Goal: Transaction & Acquisition: Purchase product/service

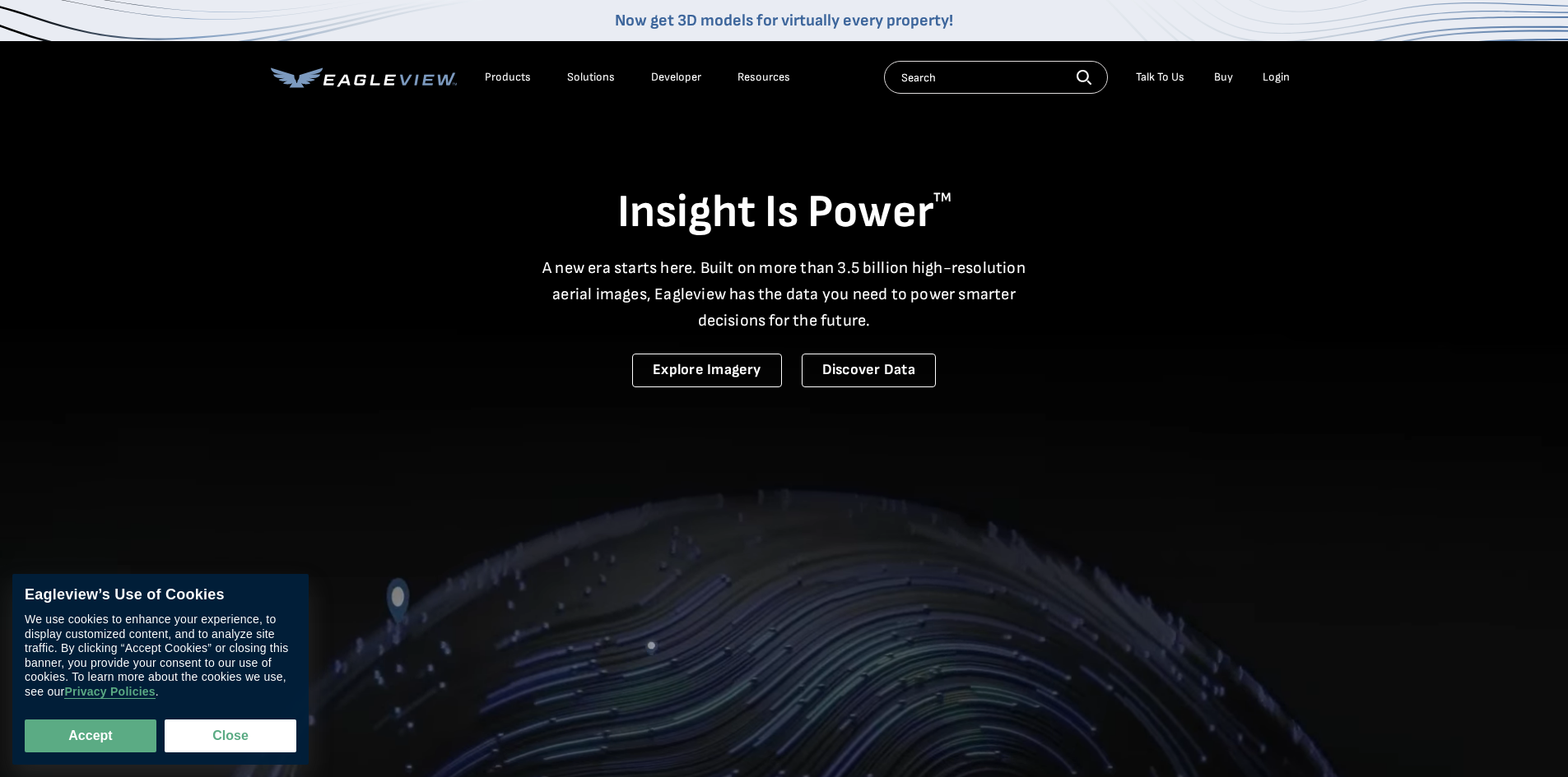
click at [1272, 79] on div "Login" at bounding box center [1276, 78] width 28 height 15
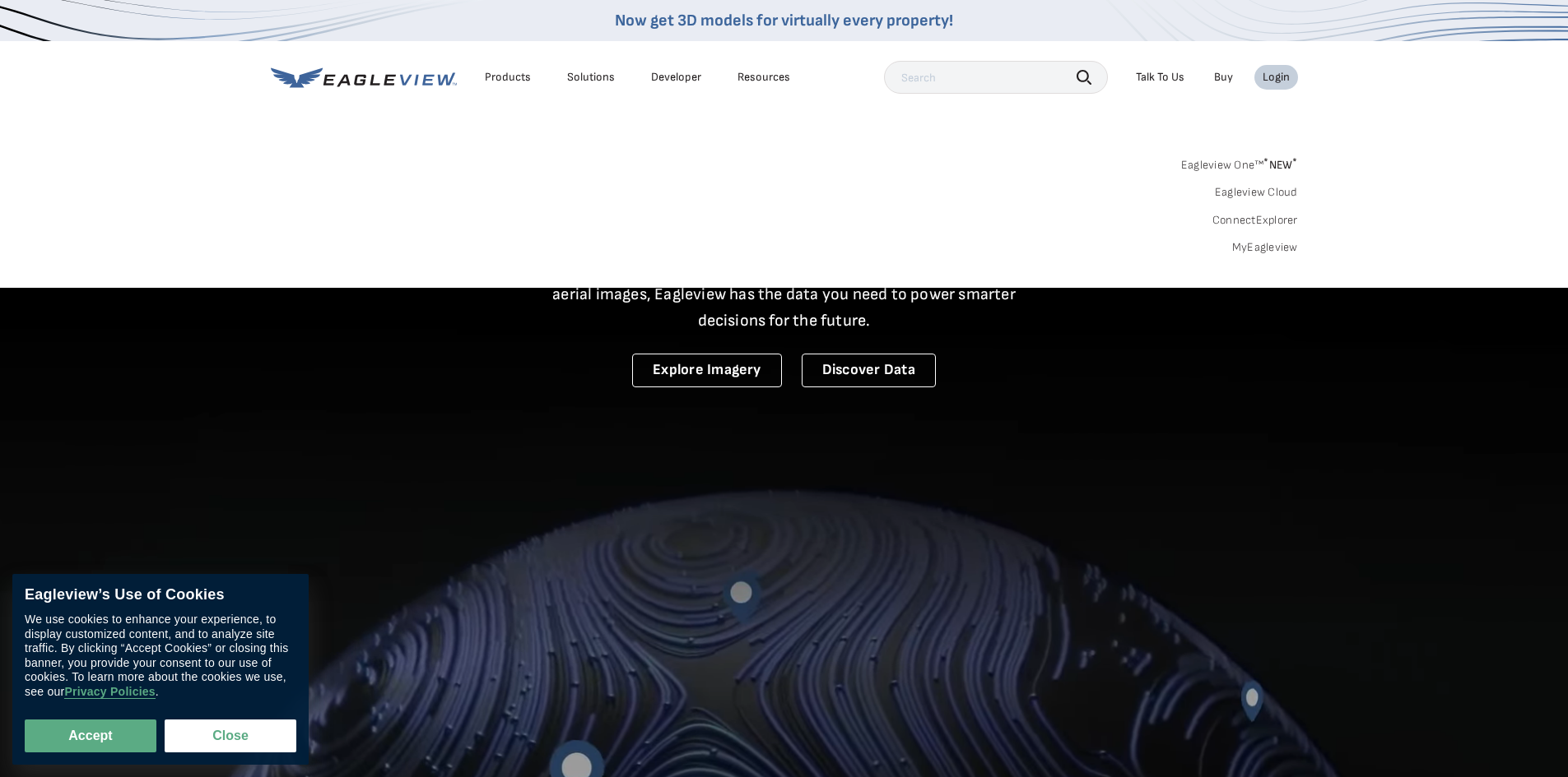
click at [1265, 249] on link "MyEagleview" at bounding box center [1264, 248] width 66 height 15
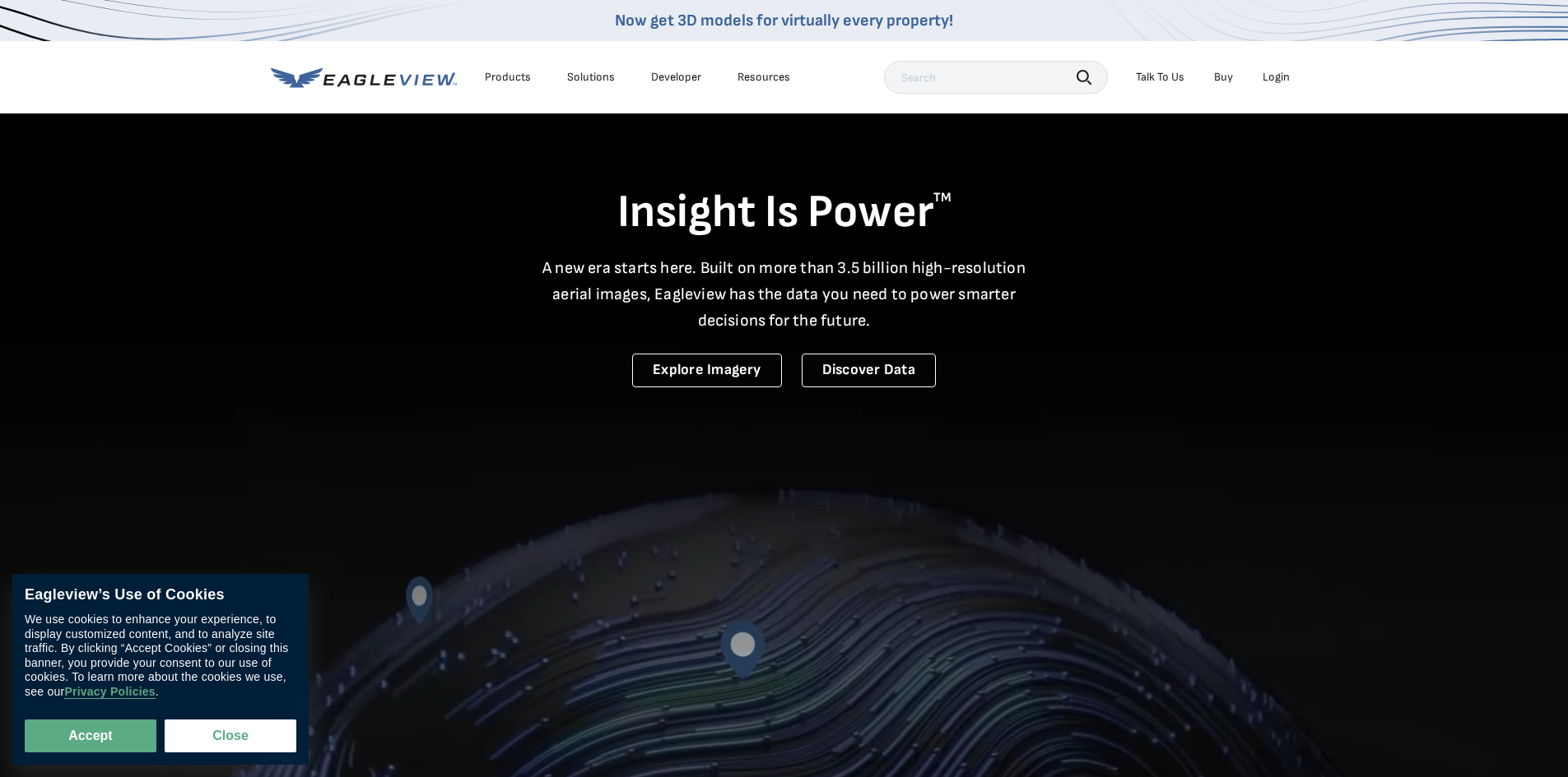
click at [1275, 80] on div "Login" at bounding box center [1276, 78] width 28 height 15
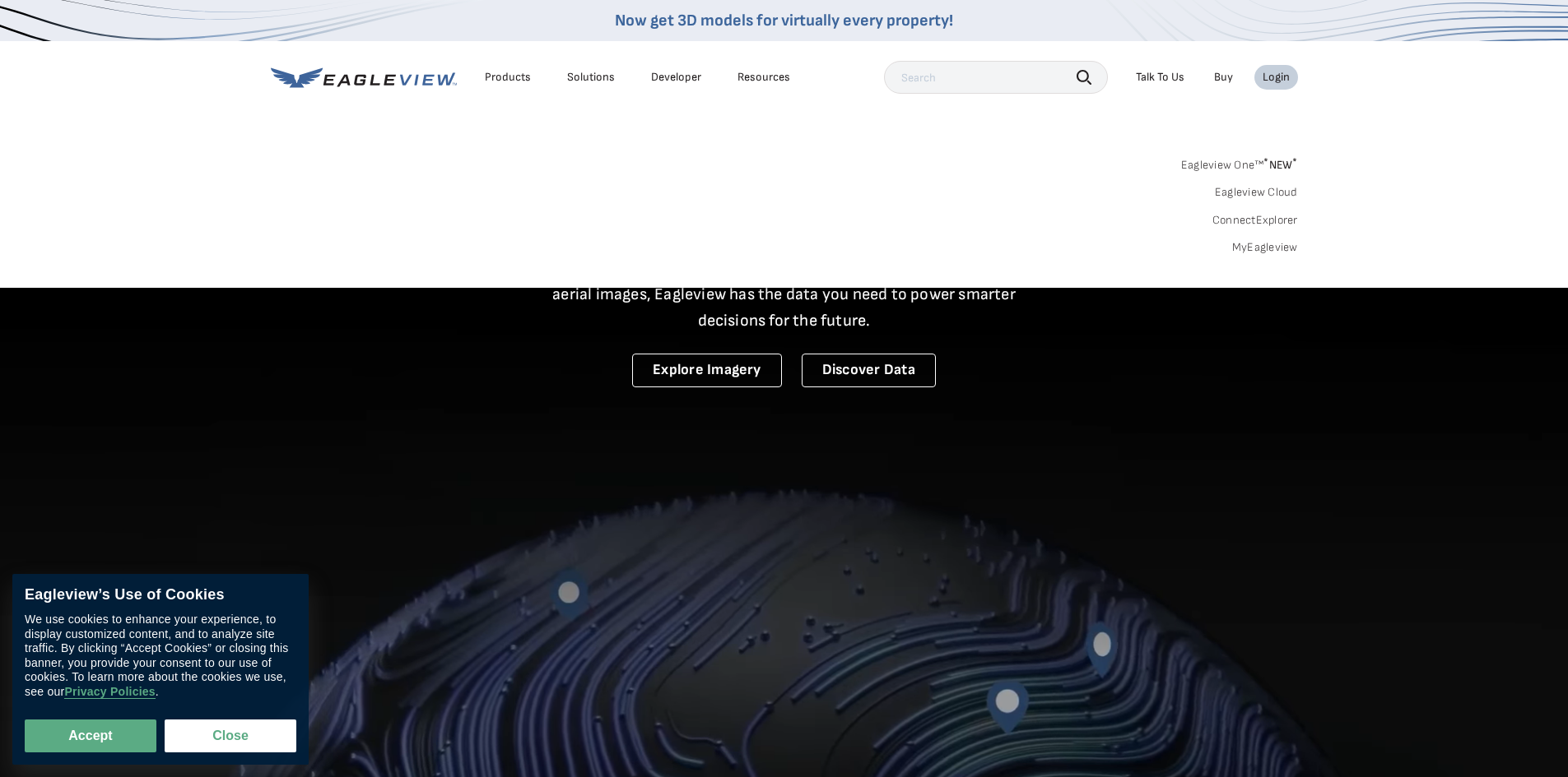
click at [1269, 247] on link "MyEagleview" at bounding box center [1264, 248] width 66 height 15
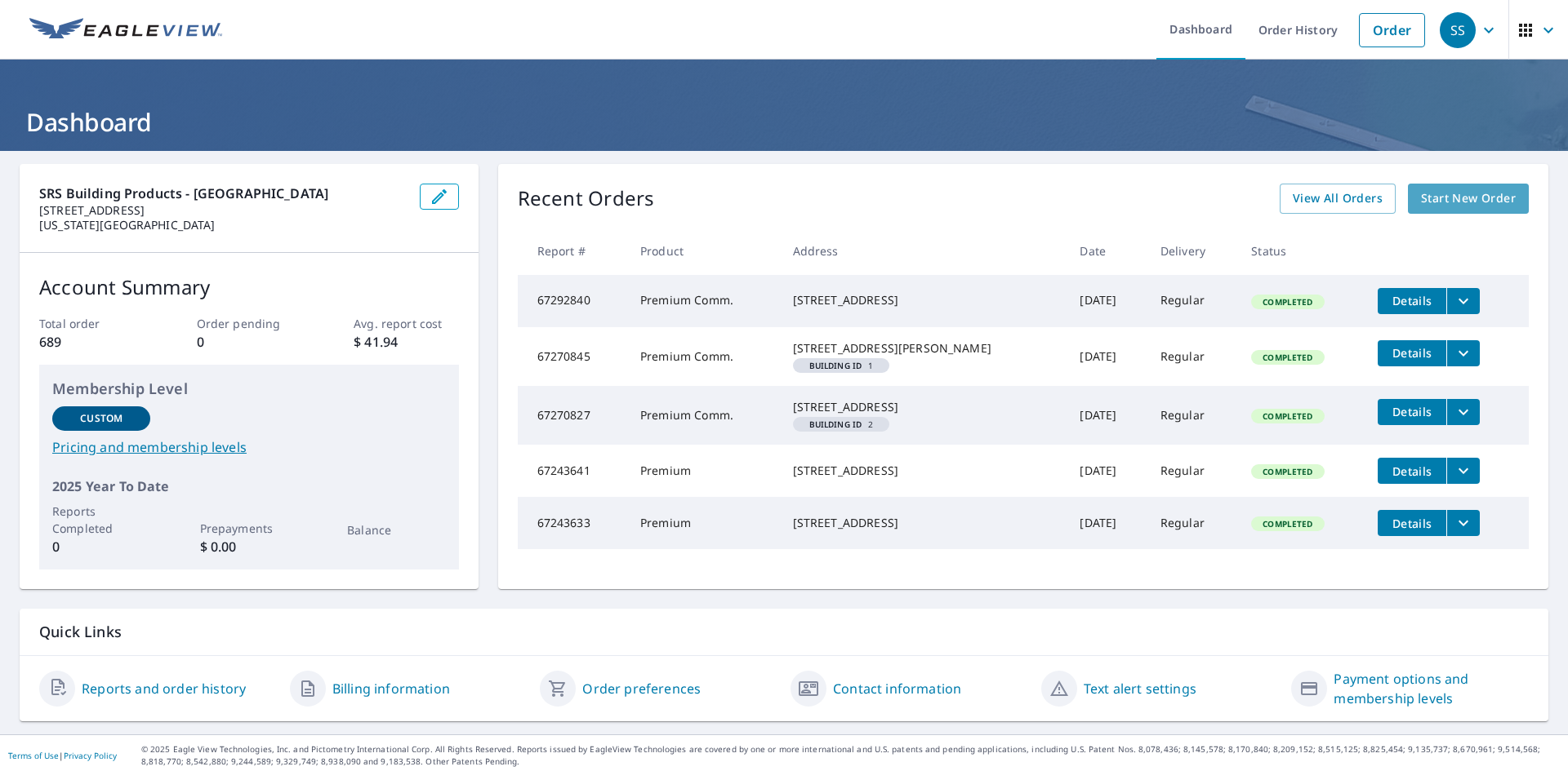
click at [1430, 210] on link "Start New Order" at bounding box center [1468, 199] width 121 height 30
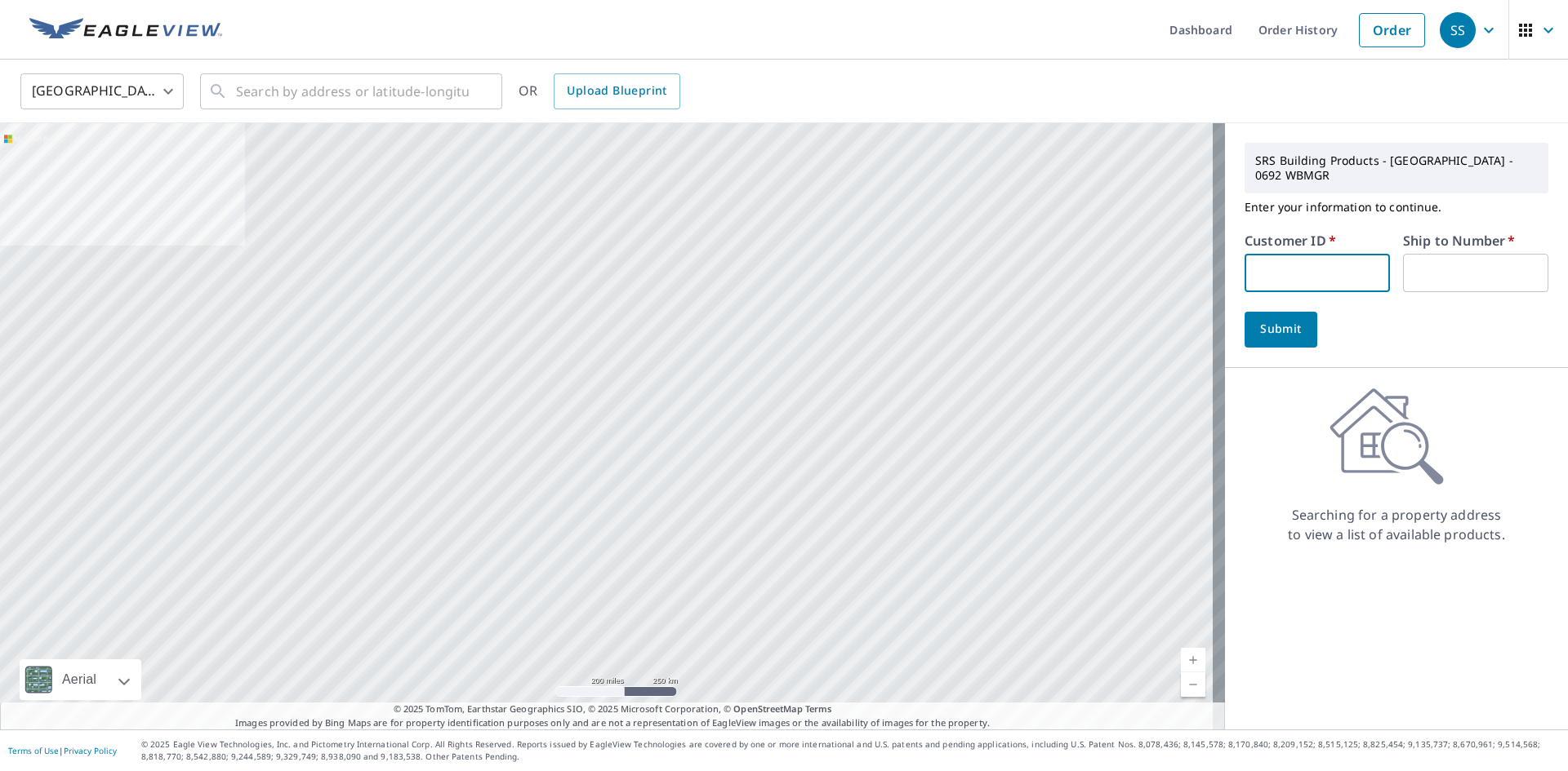
click at [1313, 269] on input "text" at bounding box center [1317, 273] width 145 height 39
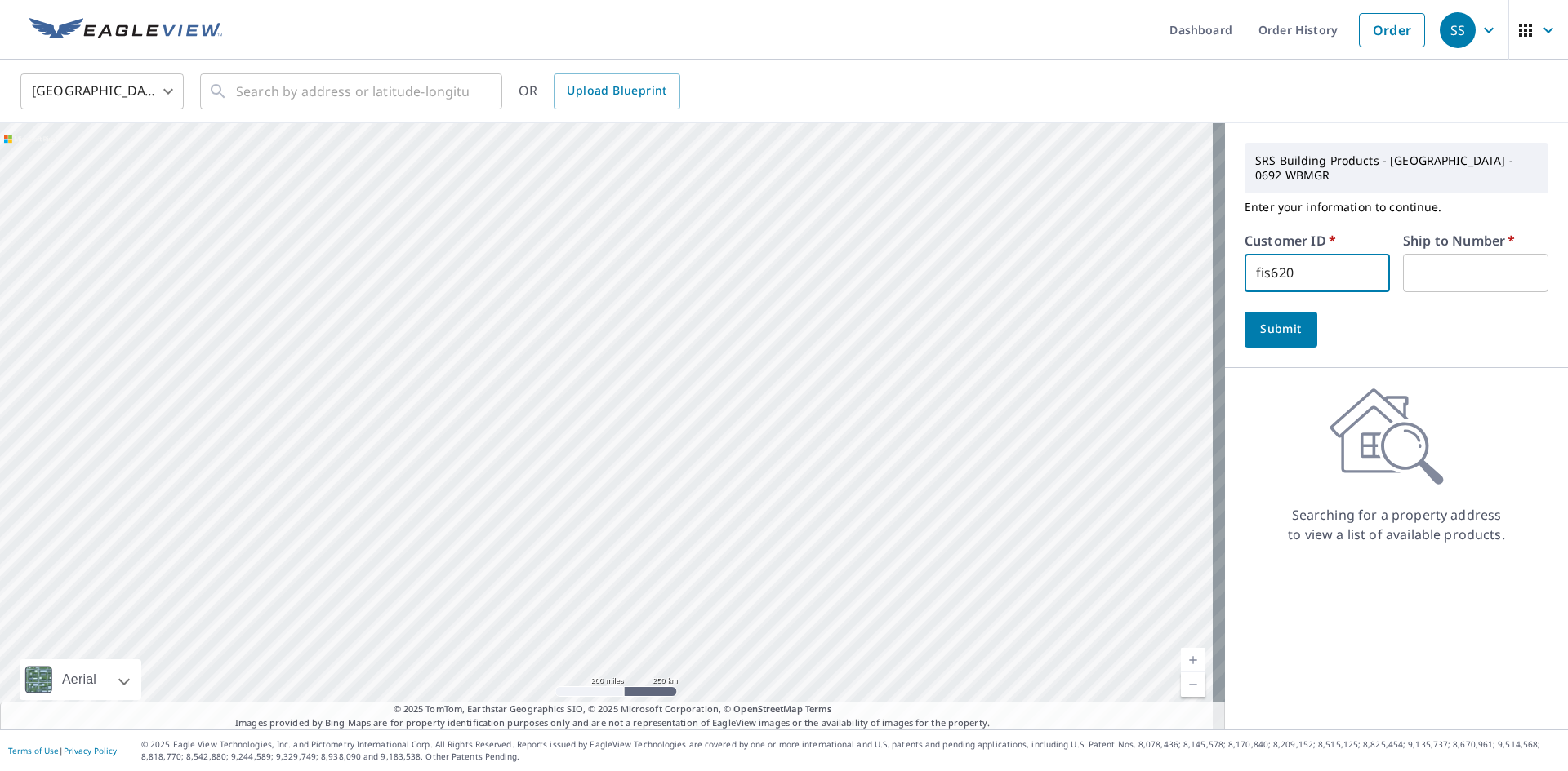
type input "fis620"
type input "1"
click at [1265, 319] on span "Submit" at bounding box center [1280, 329] width 46 height 21
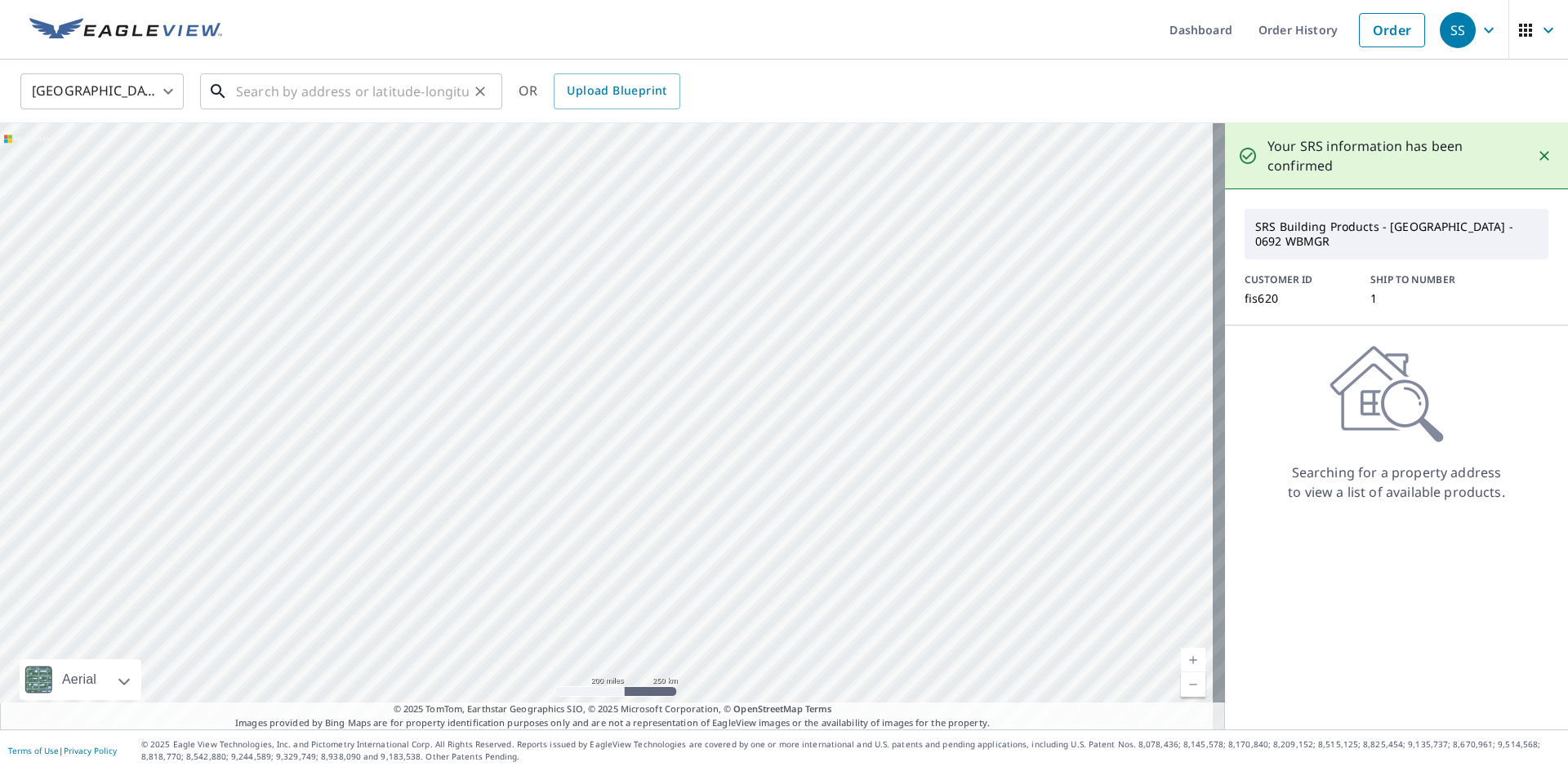
click at [370, 97] on input "text" at bounding box center [352, 92] width 233 height 45
click at [246, 80] on input "text" at bounding box center [352, 92] width 233 height 45
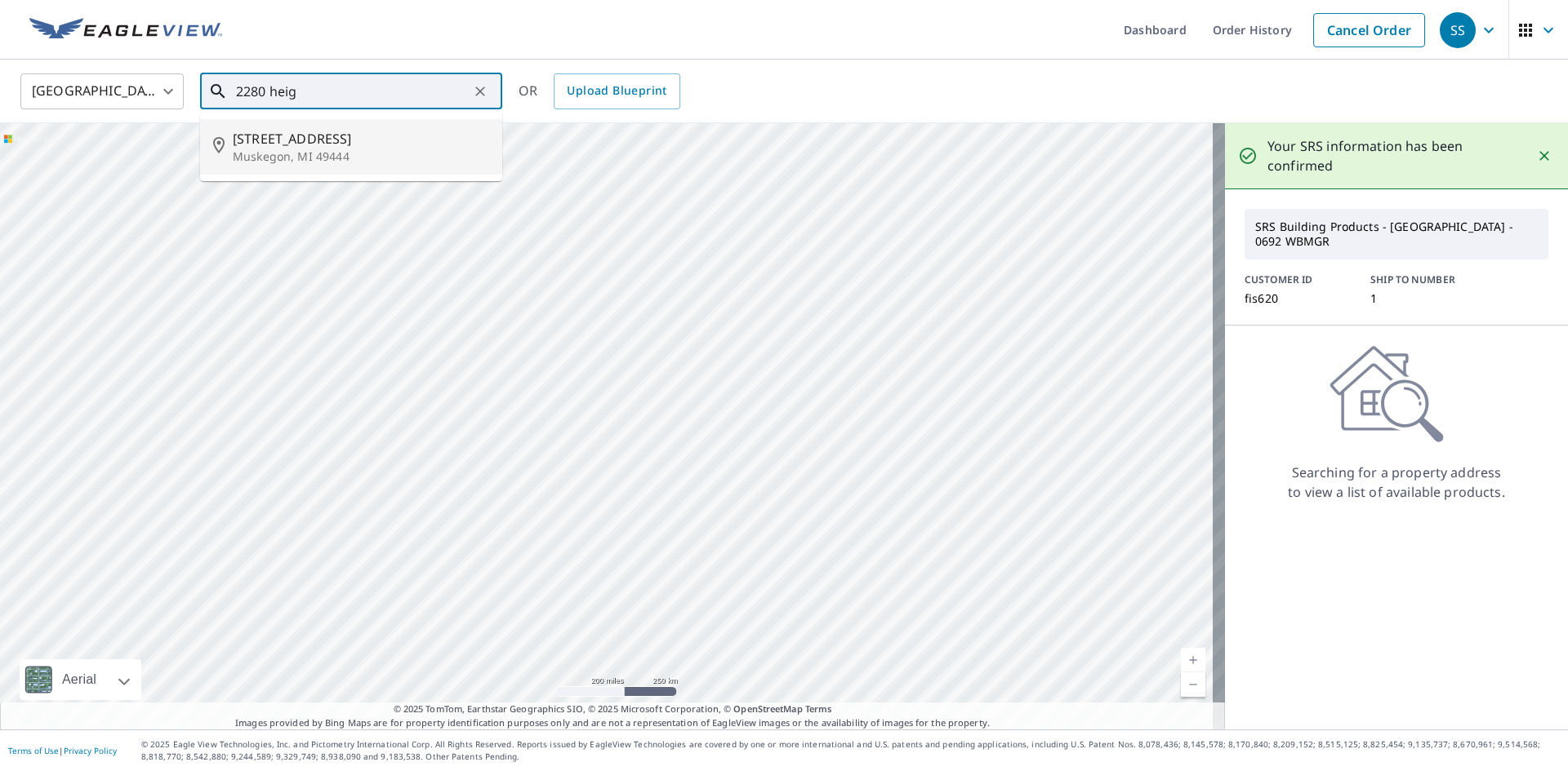
click at [329, 145] on span "2280 Heights Ravenna Rd" at bounding box center [362, 139] width 257 height 20
type input "2280 Heights Ravenna Rd Muskegon, MI 49444"
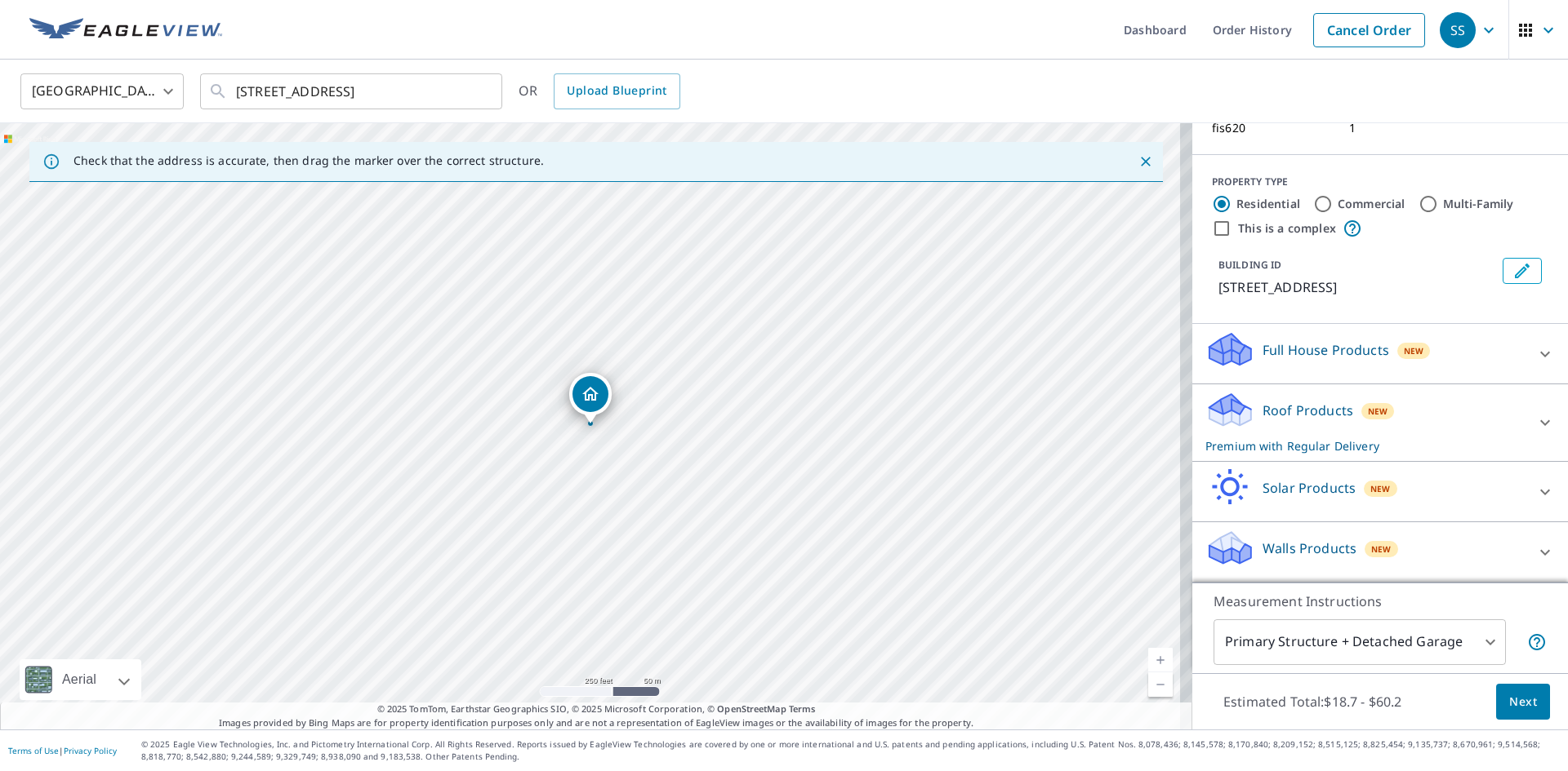
scroll to position [171, 0]
click at [1520, 709] on span "Next" at bounding box center [1522, 702] width 27 height 21
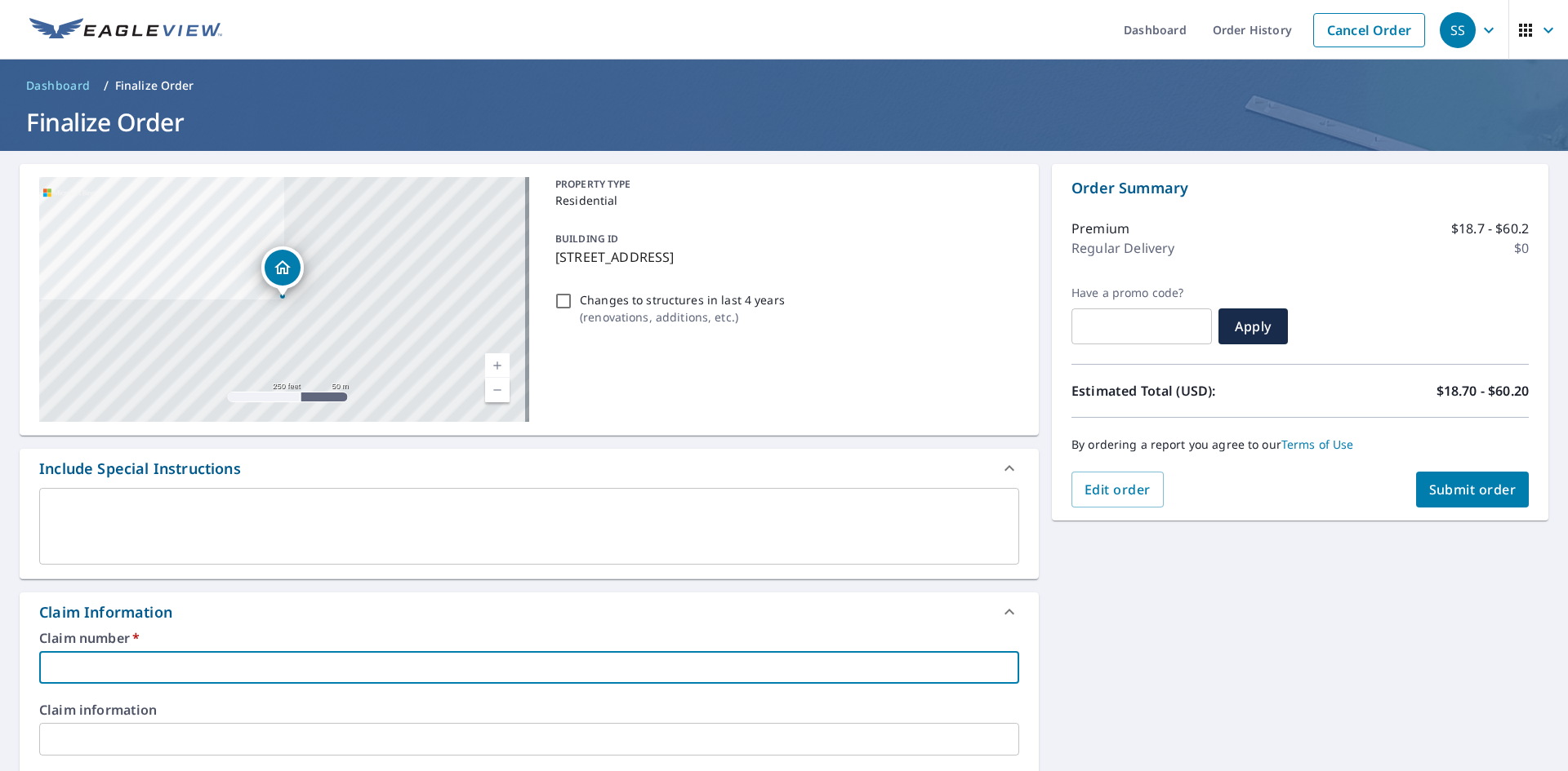
click at [185, 663] on input "text" at bounding box center [530, 667] width 980 height 33
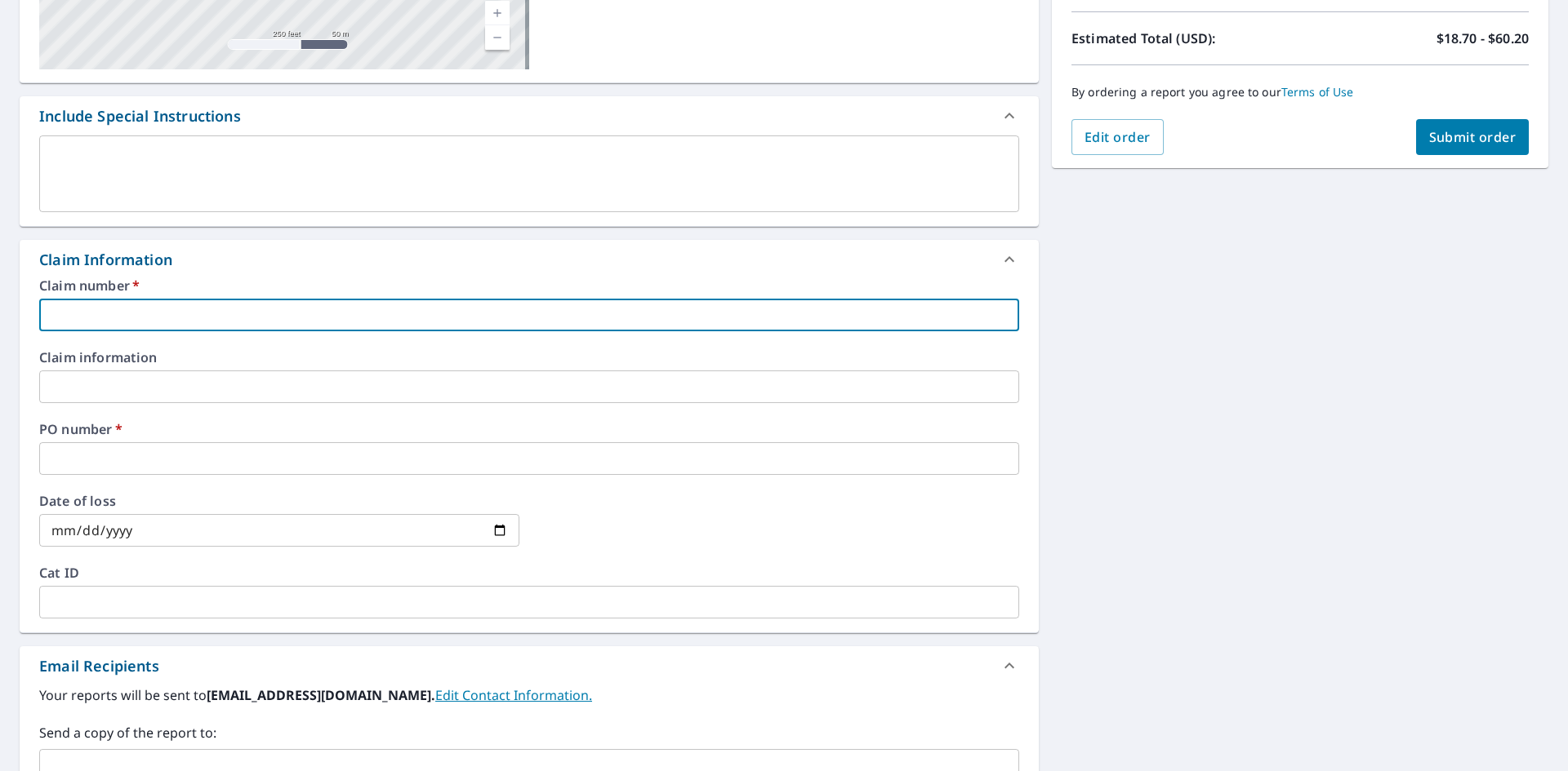
scroll to position [327, 0]
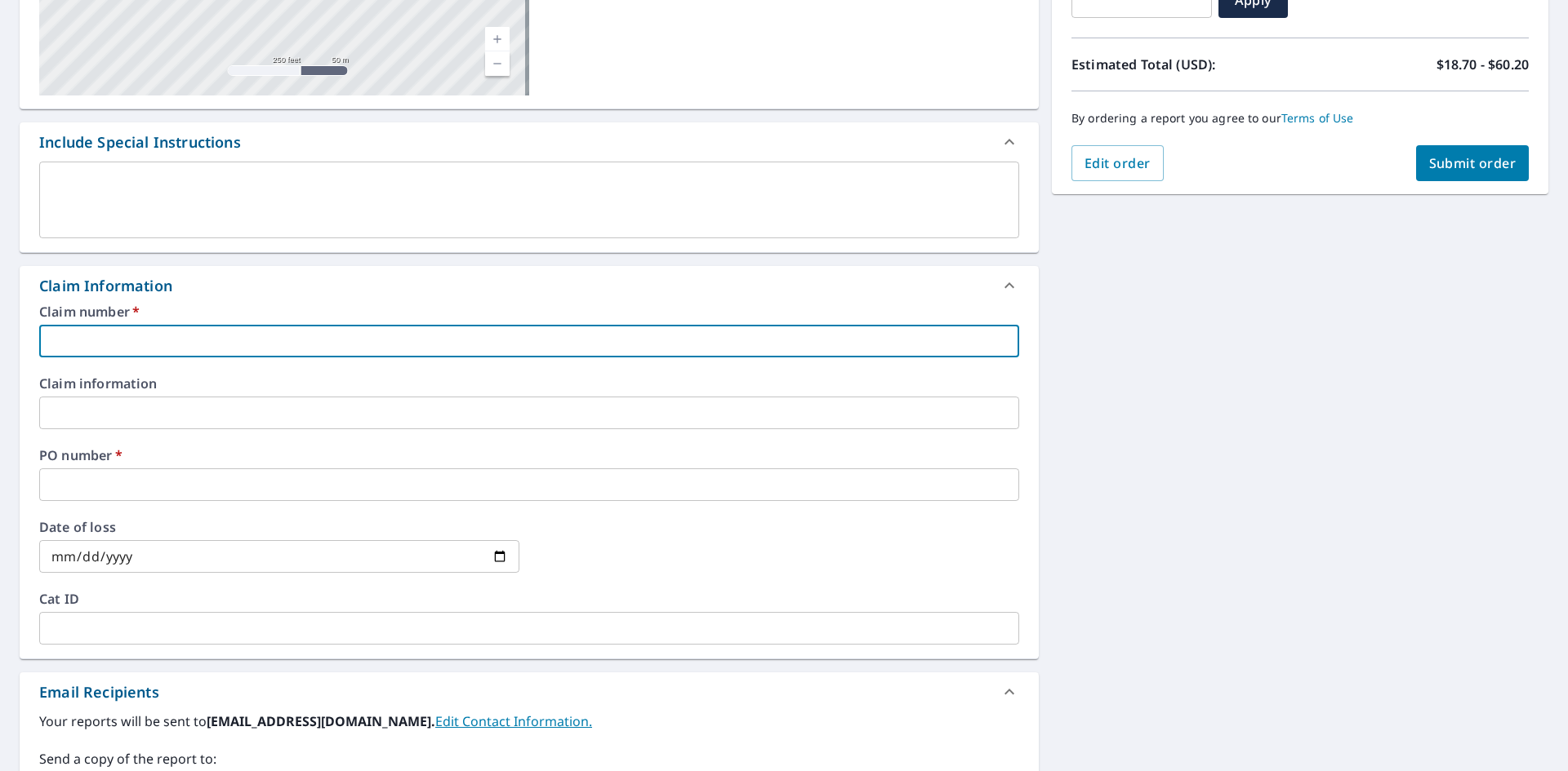
type input "f"
checkbox input "true"
type input "fi"
checkbox input "true"
type input "fis"
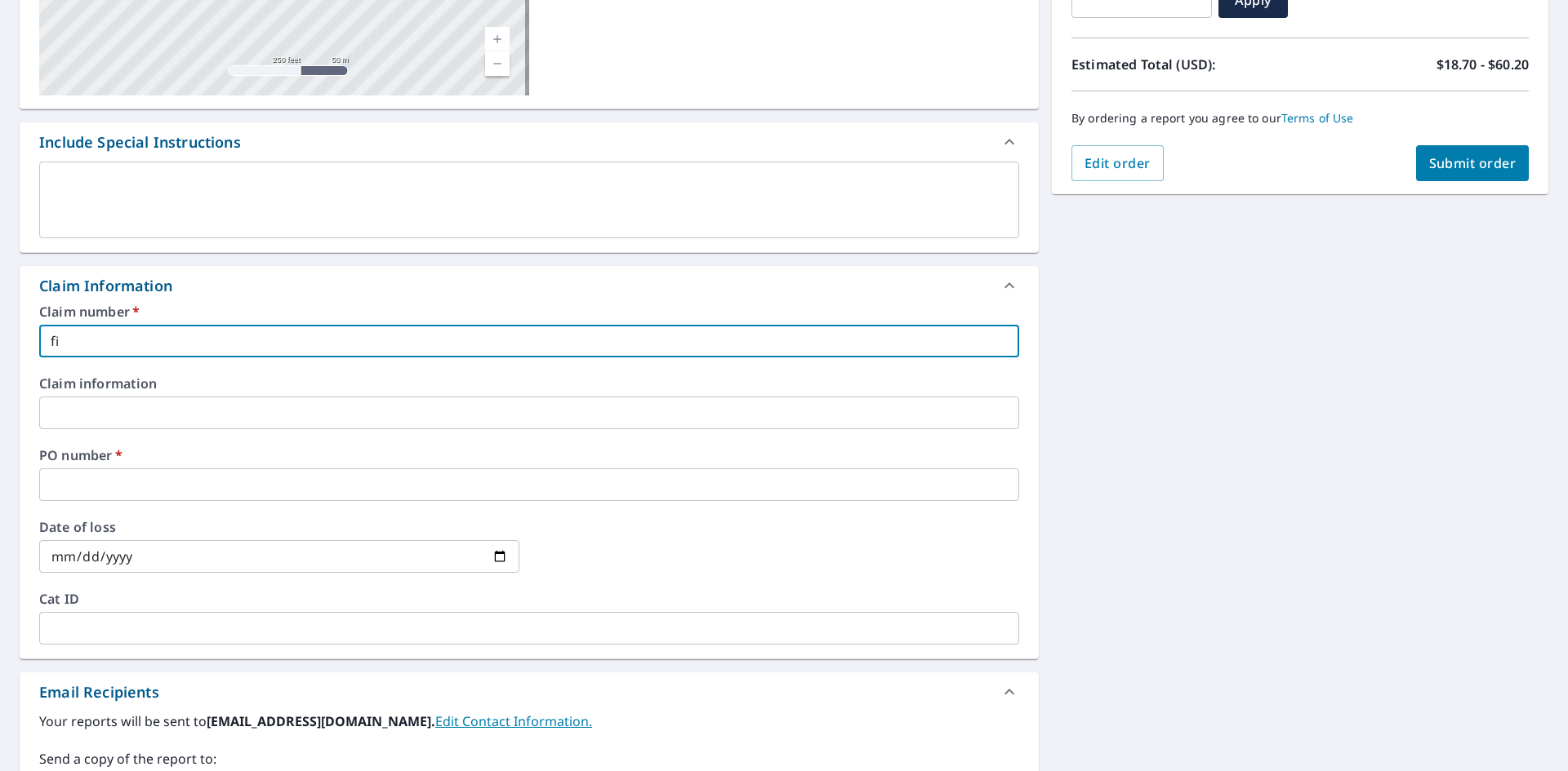
checkbox input "true"
type input "fis6"
checkbox input "true"
type input "fis62"
checkbox input "true"
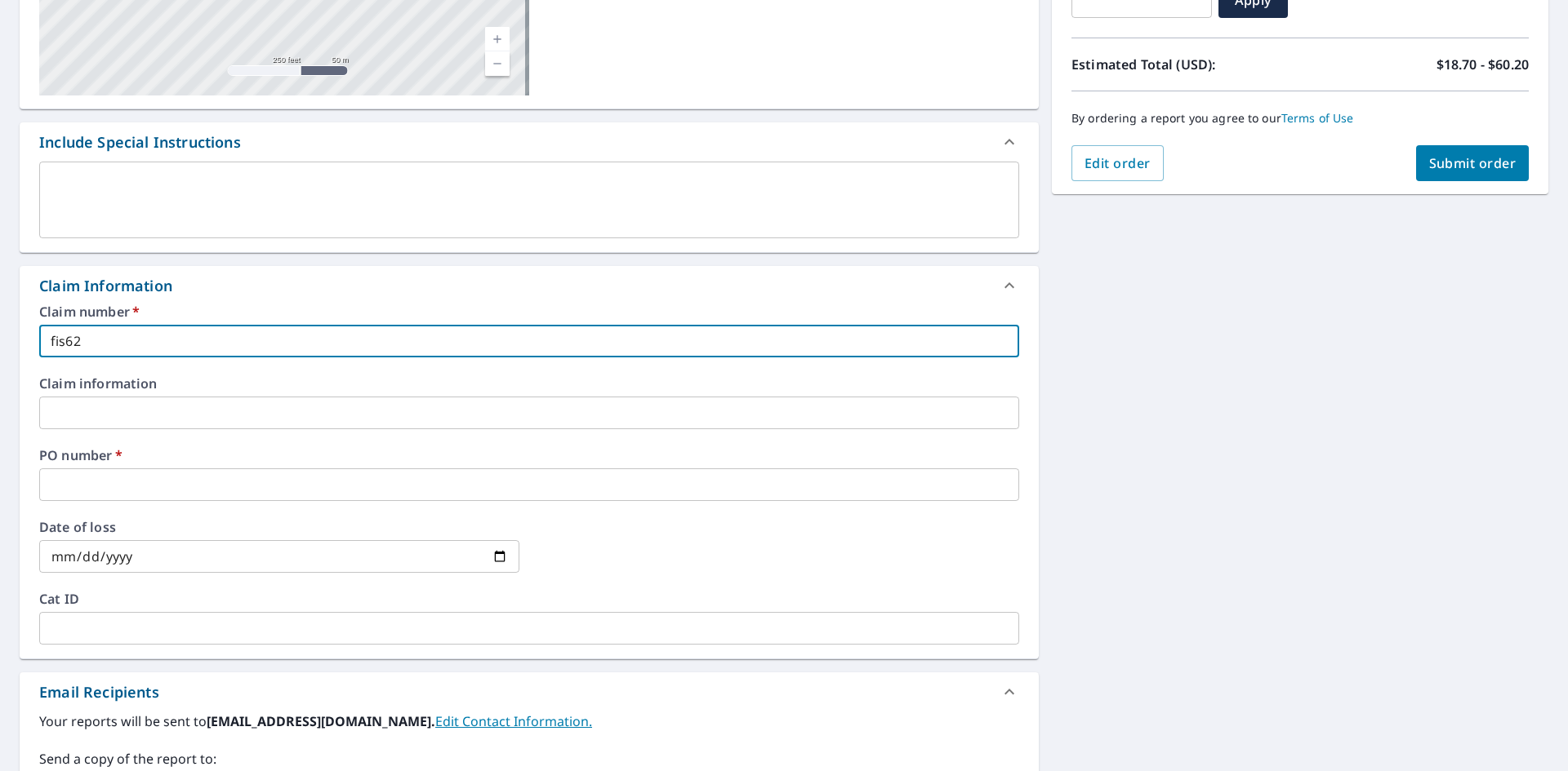
type input "fis620"
checkbox input "true"
type input "fis620"
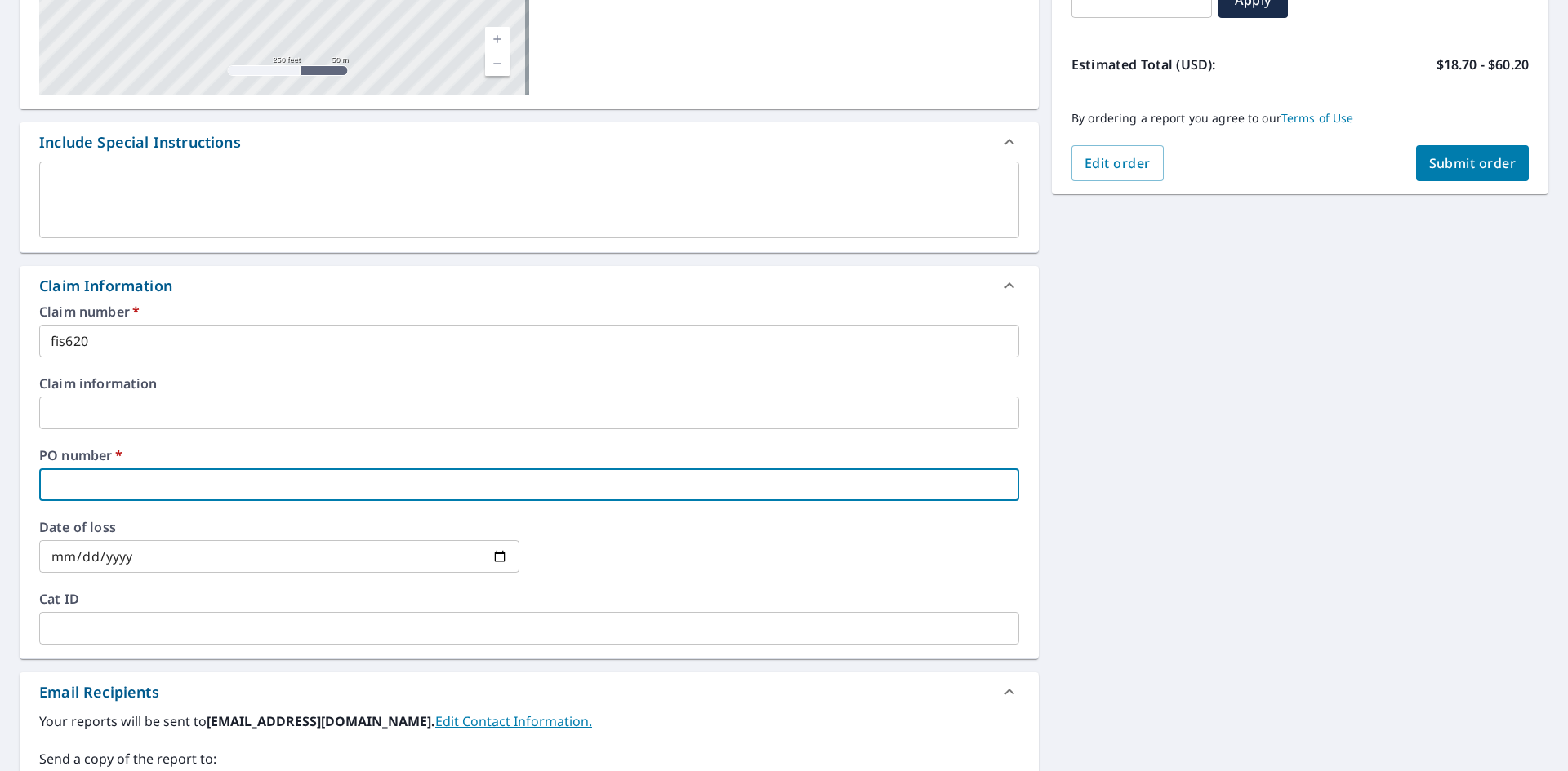
type input "f"
checkbox input "true"
type input "fi"
checkbox input "true"
type input "fis"
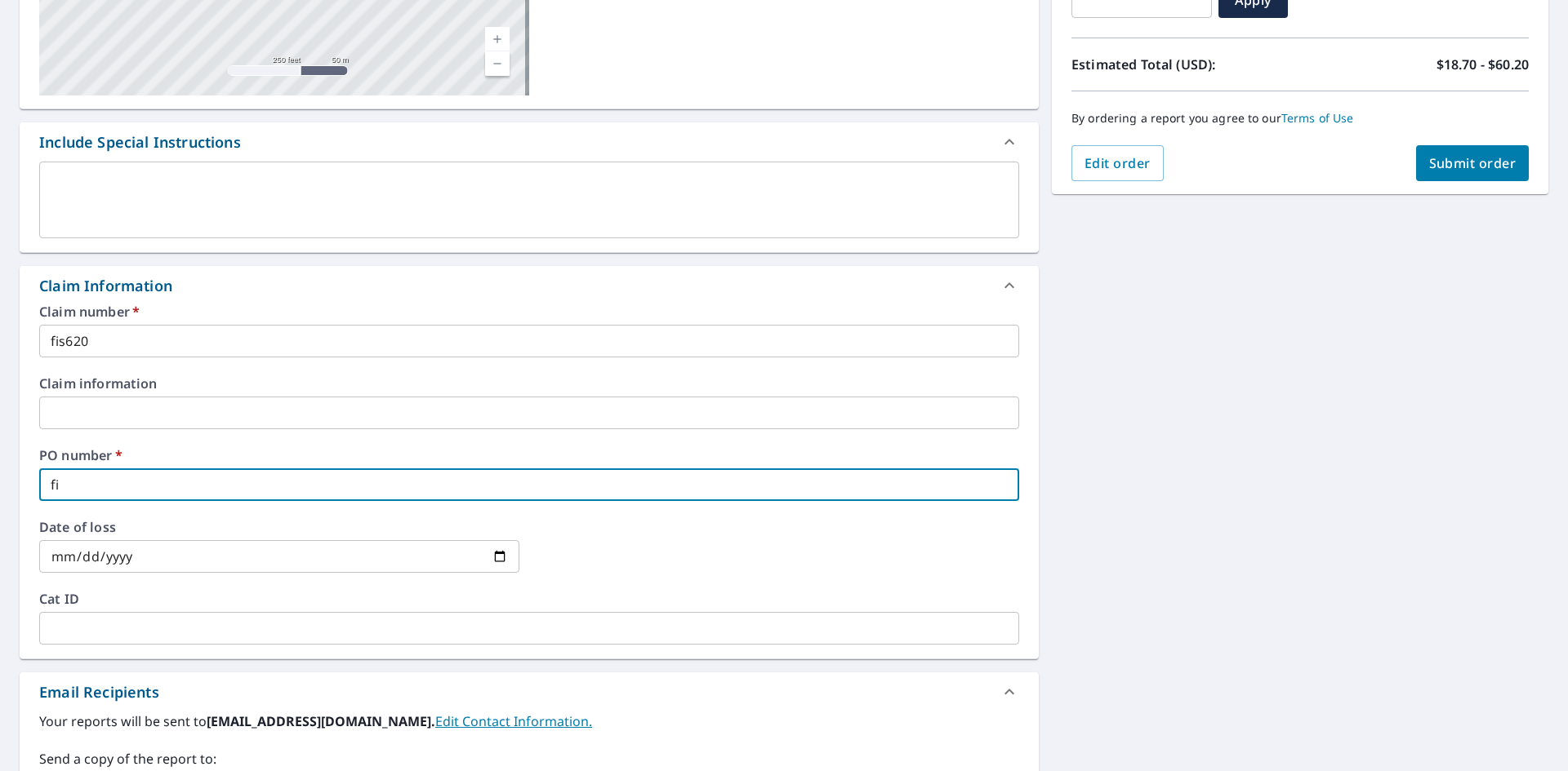
checkbox input "true"
type input "fis6"
checkbox input "true"
type input "fis62"
checkbox input "true"
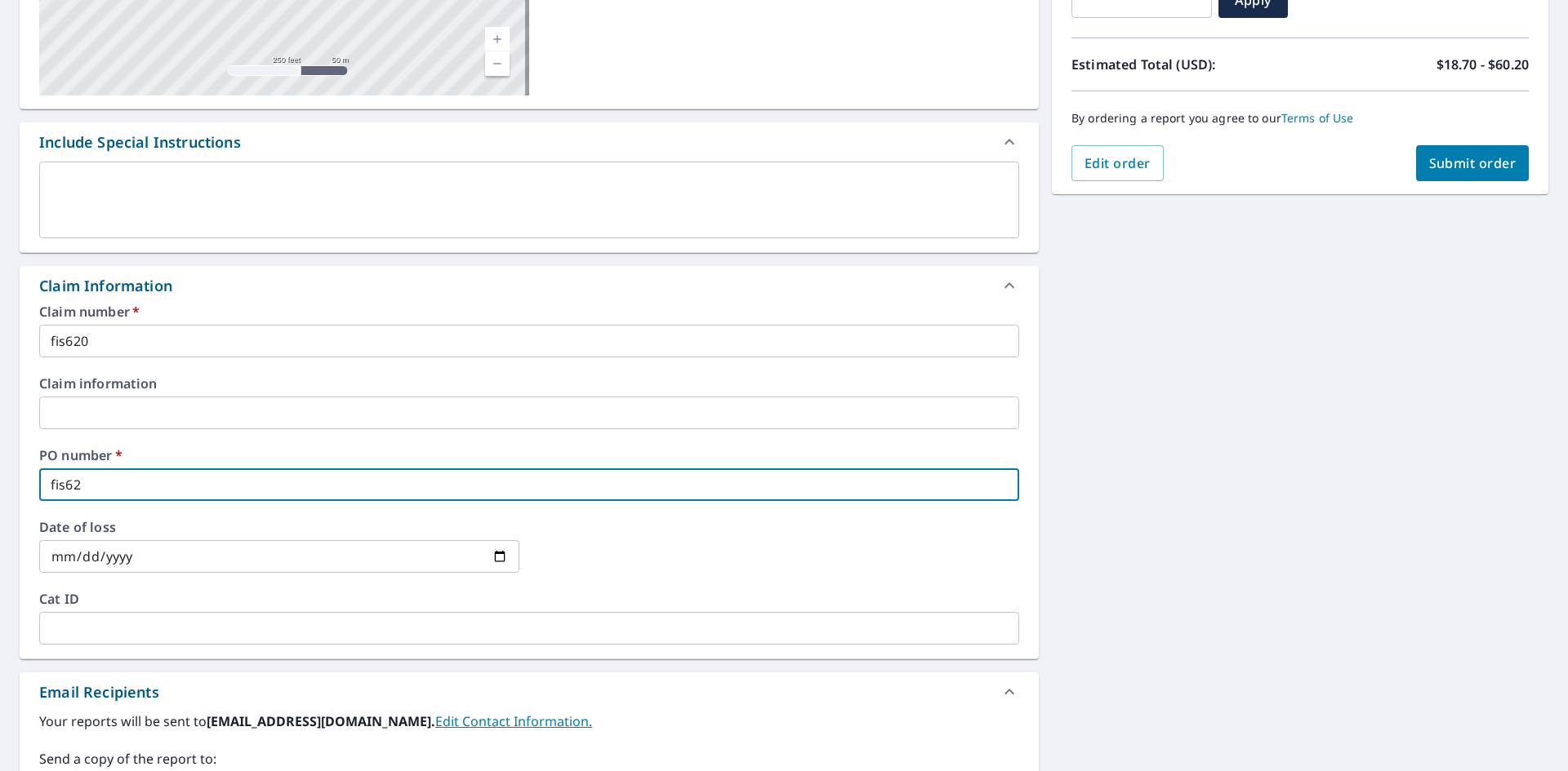
type input "fis620"
checkbox input "true"
type input "fis620"
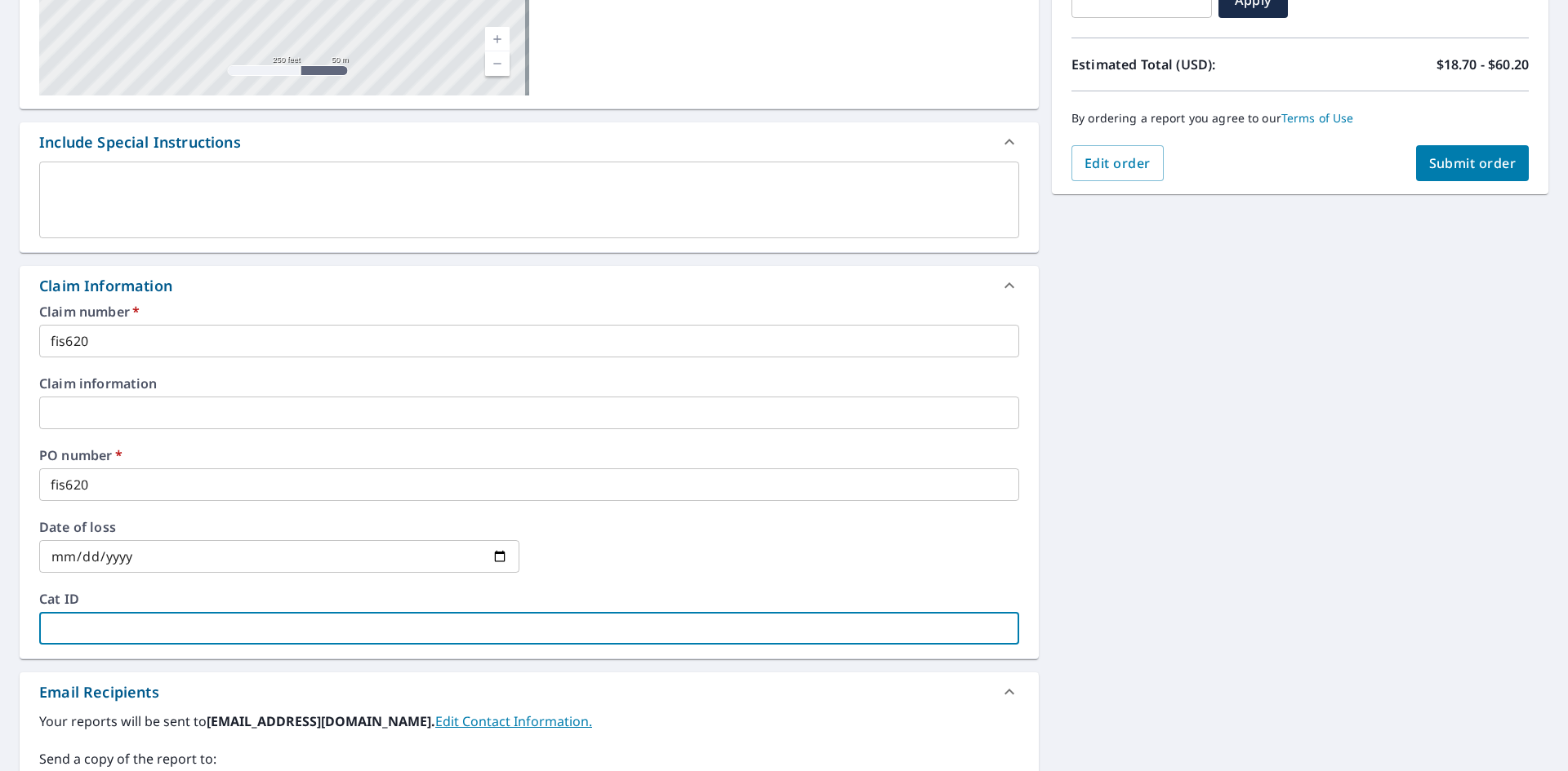
click at [255, 630] on input "text" at bounding box center [530, 629] width 980 height 33
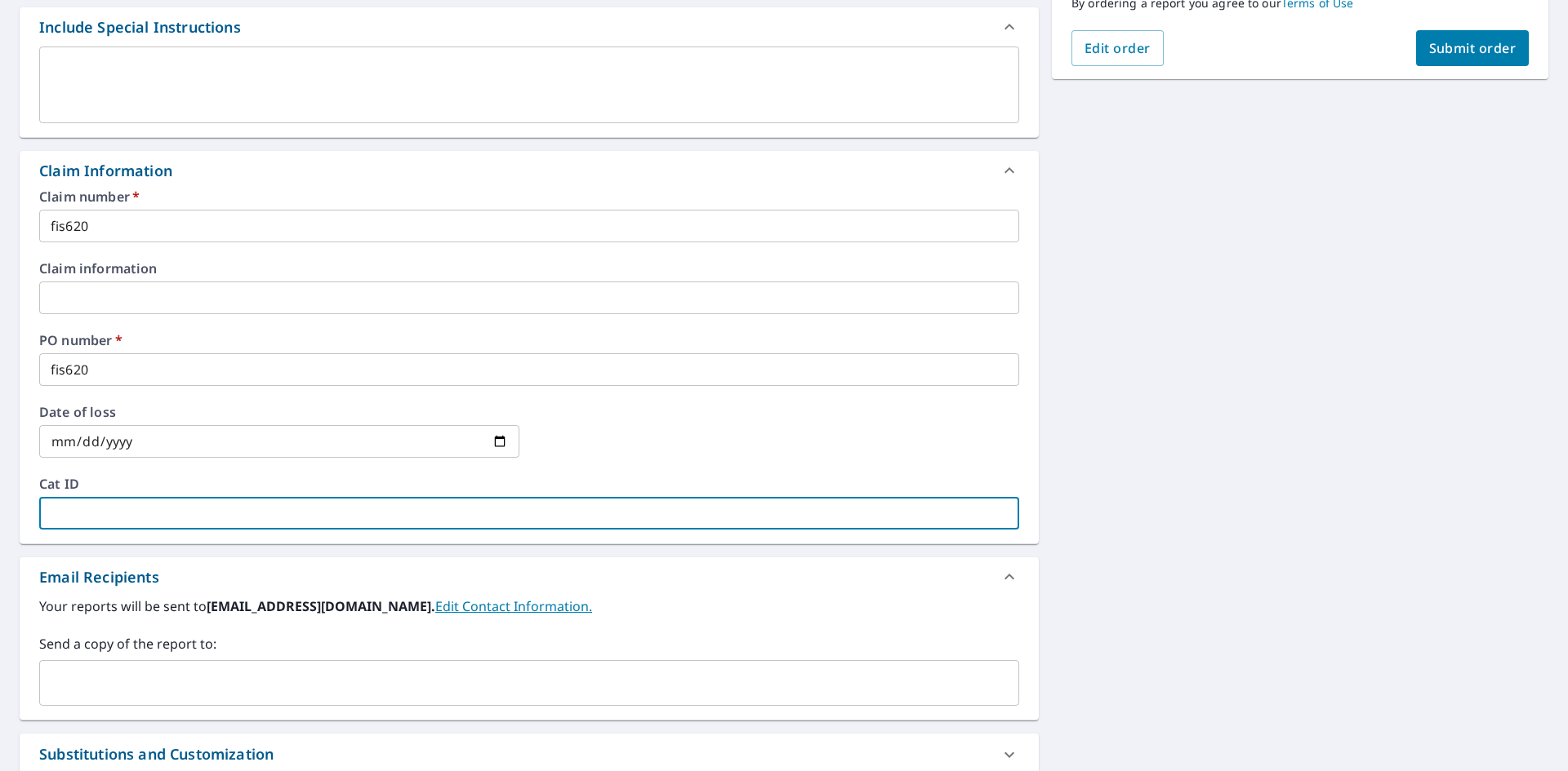
scroll to position [490, 0]
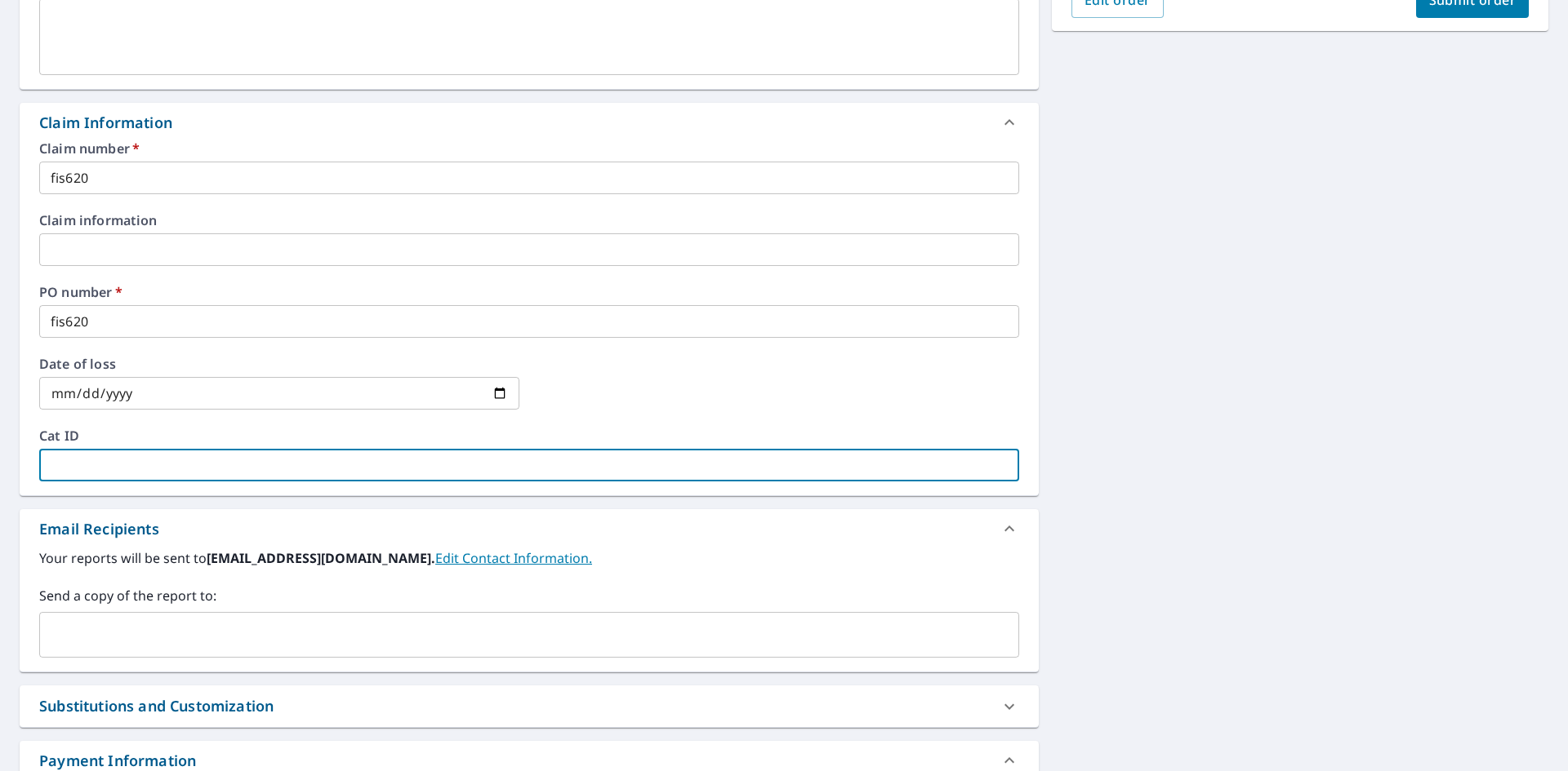
click at [253, 630] on input "text" at bounding box center [516, 634] width 940 height 31
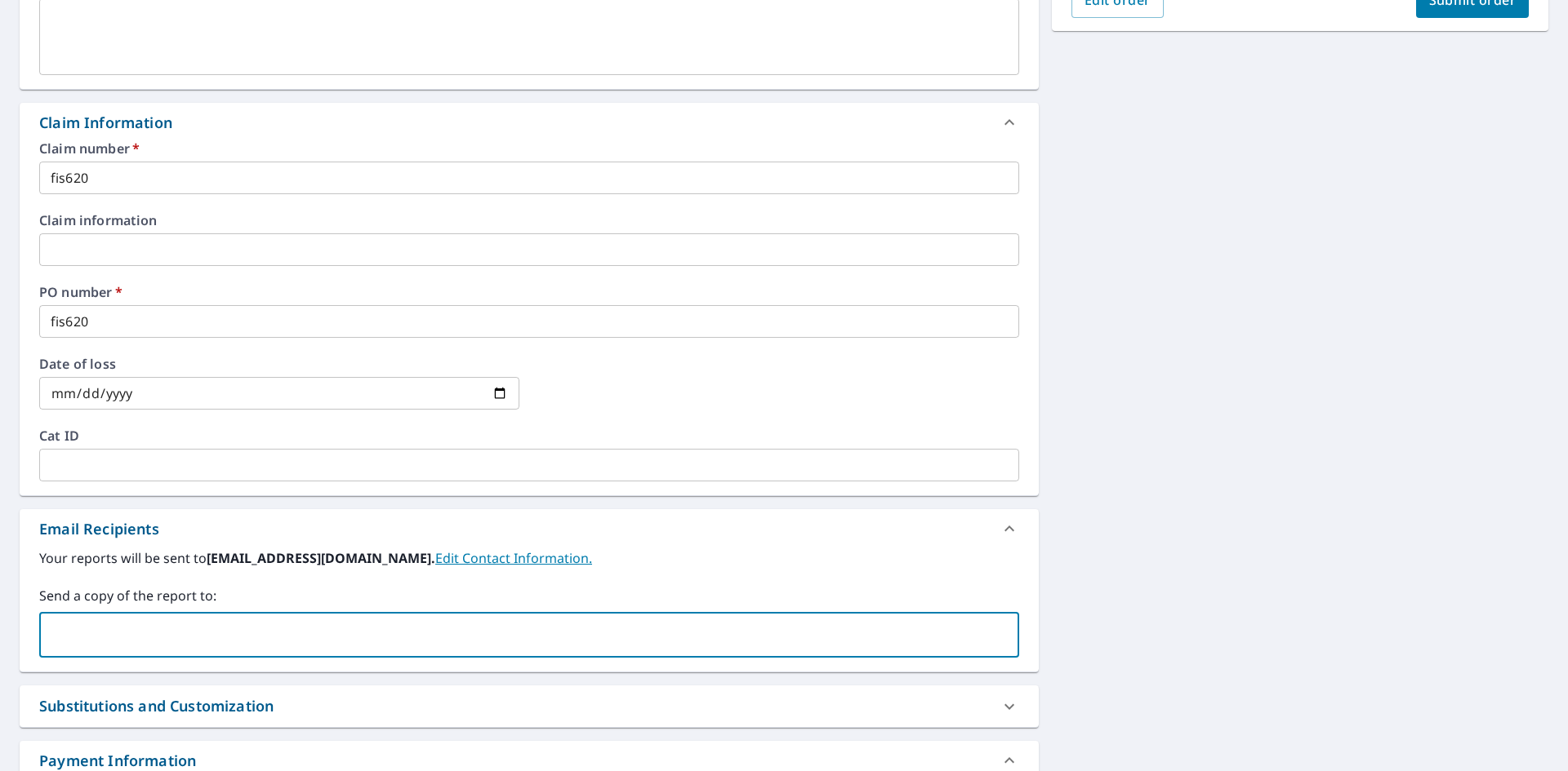
type input "Orderswimsattgrandrapids@wimsattdirect.com"
checkbox input "true"
type input "e"
type input "f"
click at [372, 644] on input "text" at bounding box center [623, 634] width 729 height 31
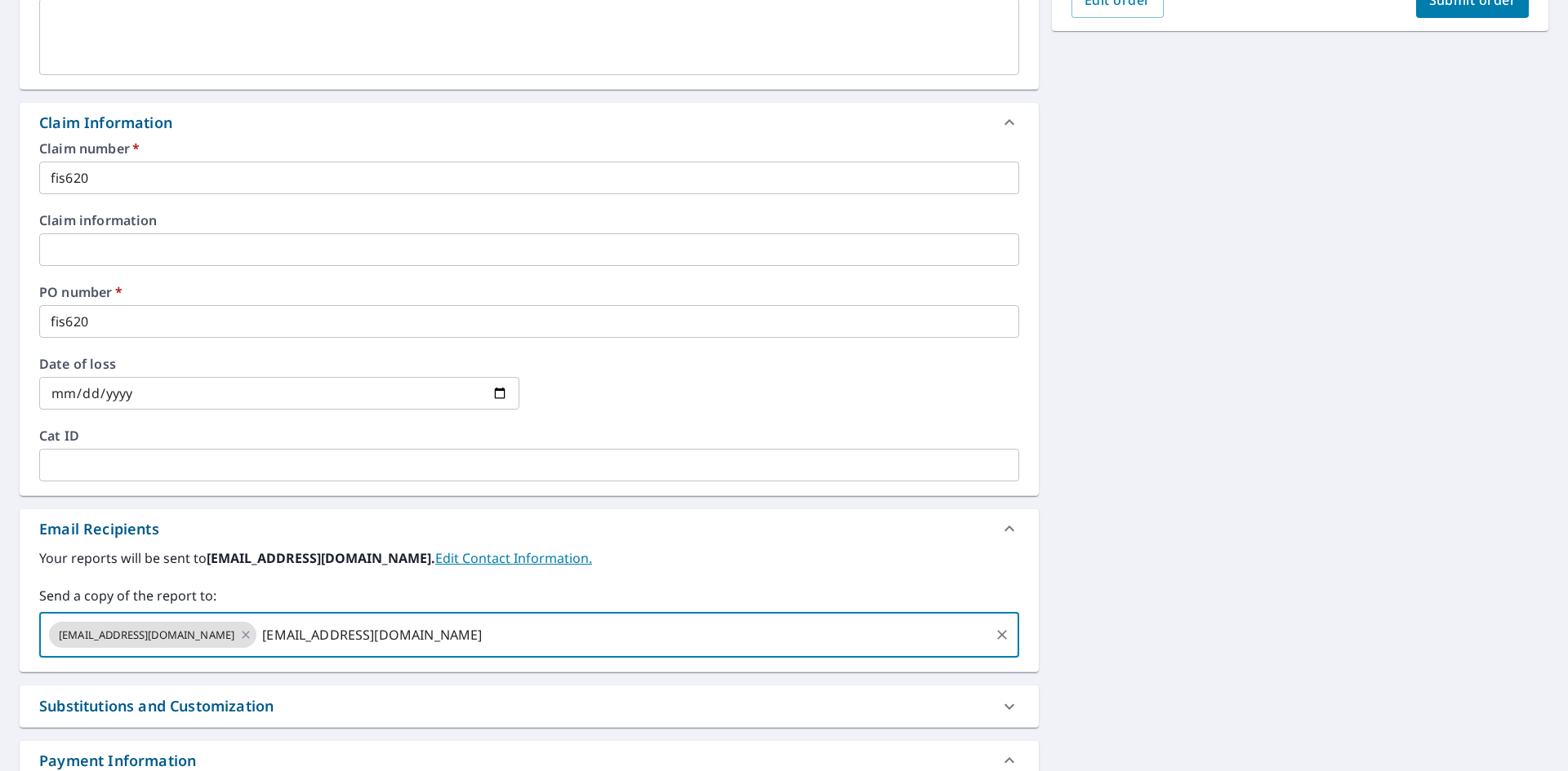
type input "efisher@fisherexterior.com"
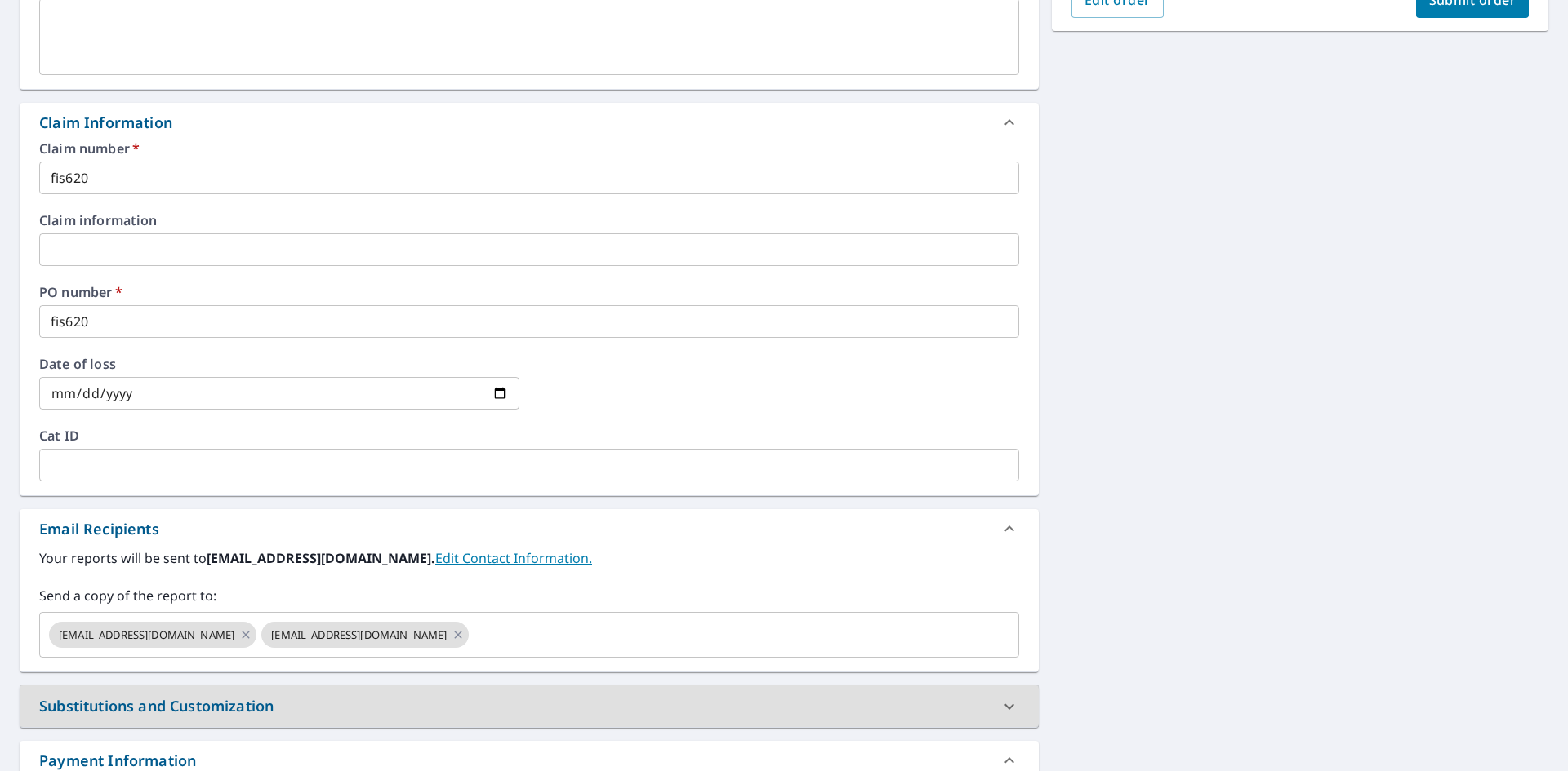
scroll to position [163, 0]
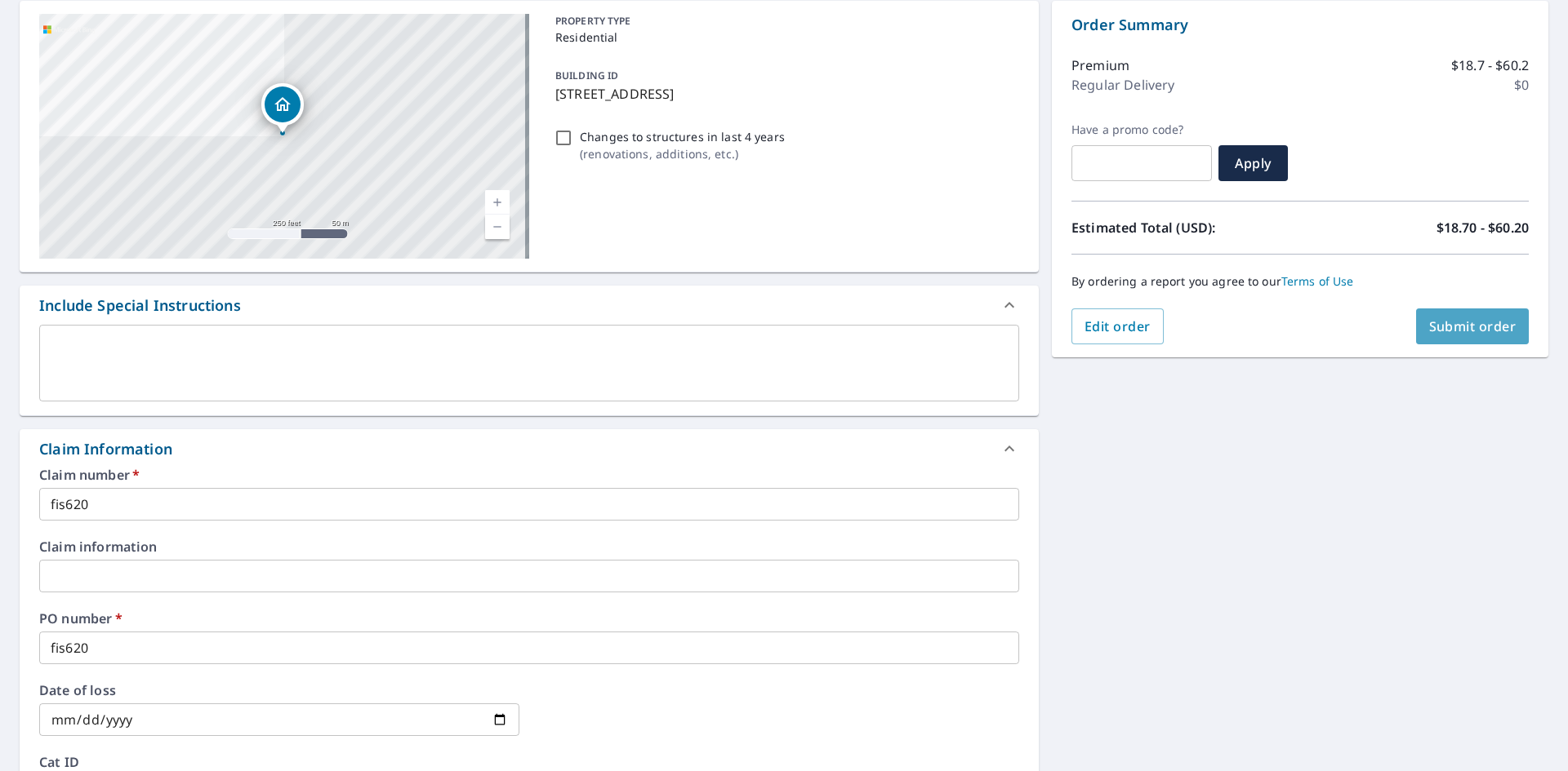
click at [1443, 316] on button "Submit order" at bounding box center [1473, 327] width 113 height 36
checkbox input "true"
